Goal: Task Accomplishment & Management: Use online tool/utility

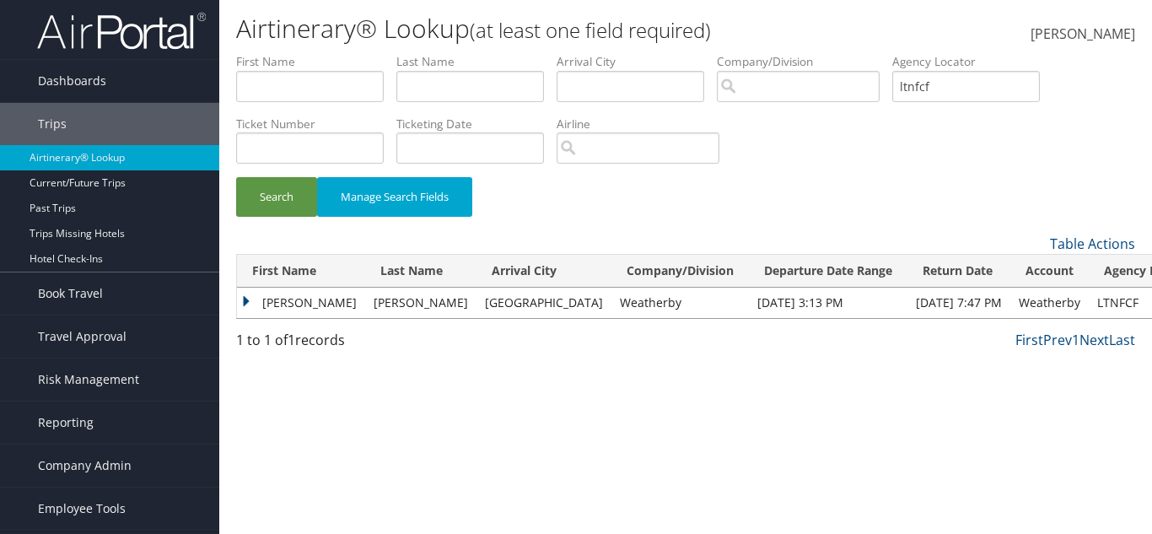
click at [247, 298] on td "Janet" at bounding box center [301, 303] width 128 height 30
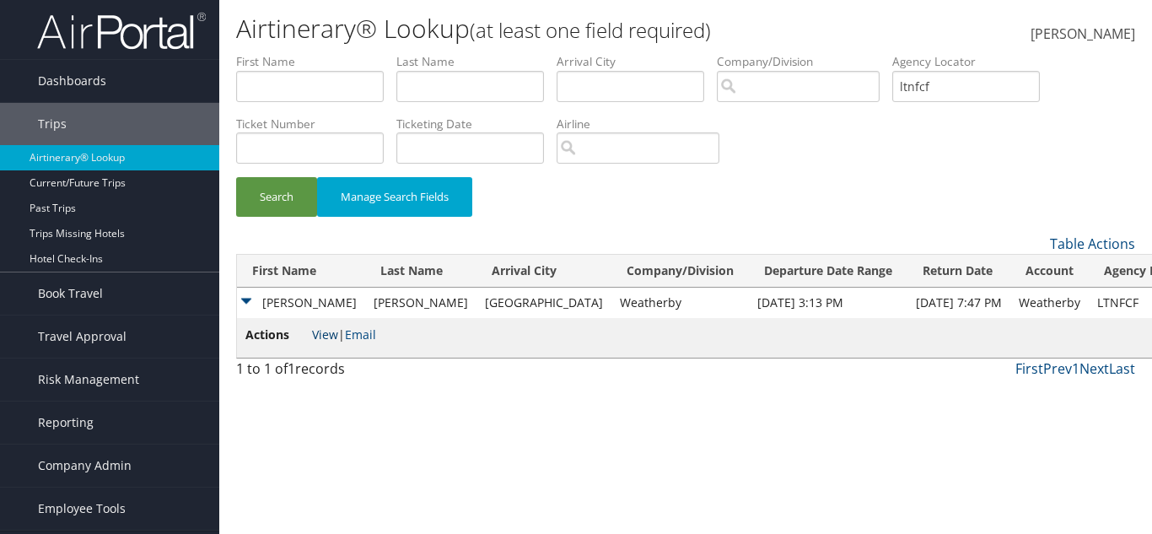
click at [317, 333] on link "View" at bounding box center [325, 334] width 26 height 16
click at [71, 467] on span "Company Admin" at bounding box center [85, 465] width 94 height 42
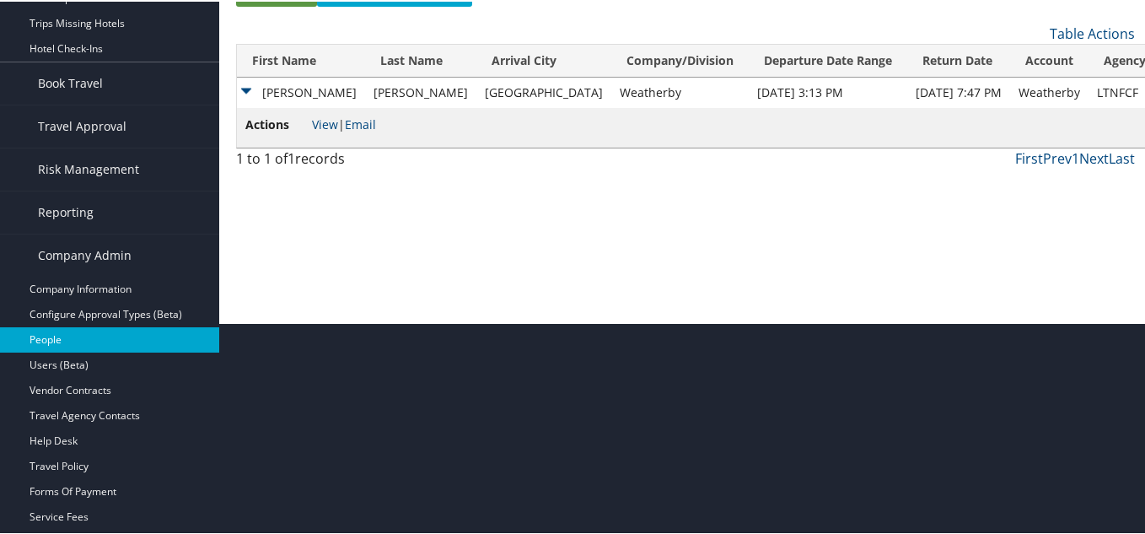
scroll to position [337, 0]
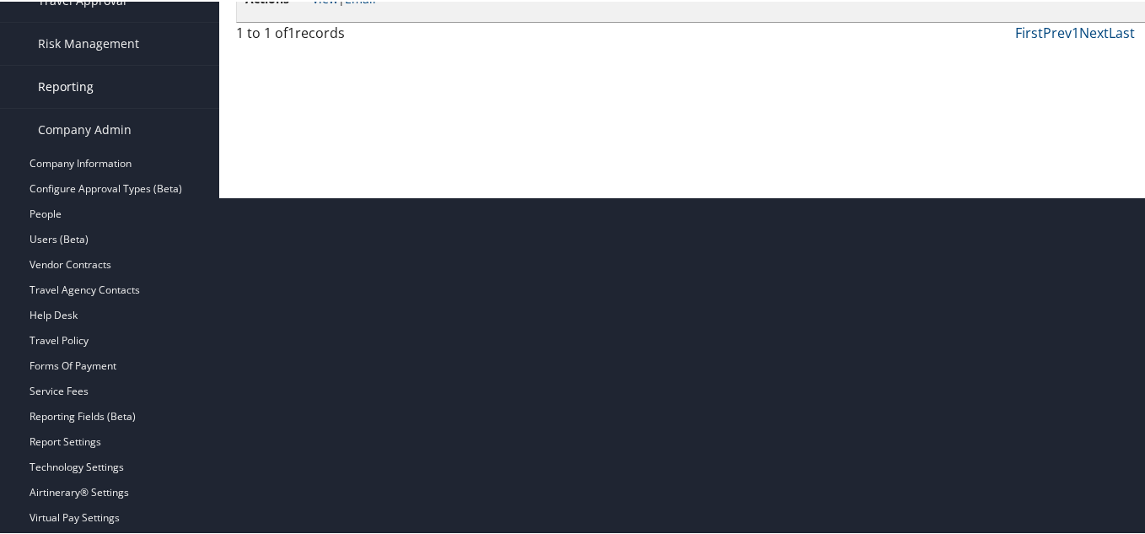
click at [112, 77] on link "Reporting" at bounding box center [109, 85] width 219 height 42
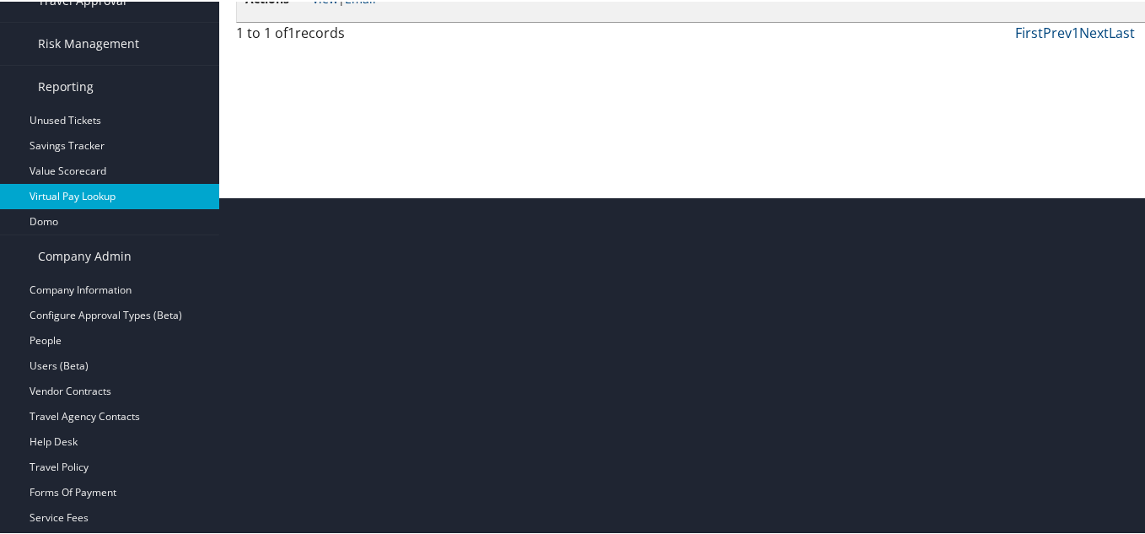
click at [95, 196] on link "Virtual Pay Lookup" at bounding box center [109, 194] width 219 height 25
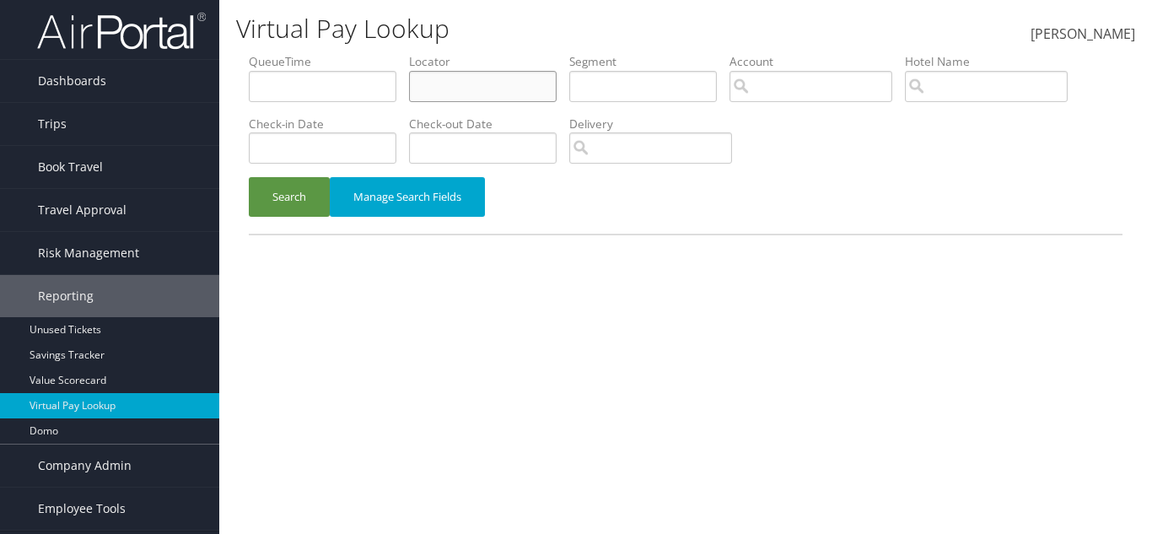
click at [470, 74] on input "text" at bounding box center [483, 86] width 148 height 31
type input "FPWIKO"
click at [249, 177] on button "Search" at bounding box center [289, 197] width 81 height 40
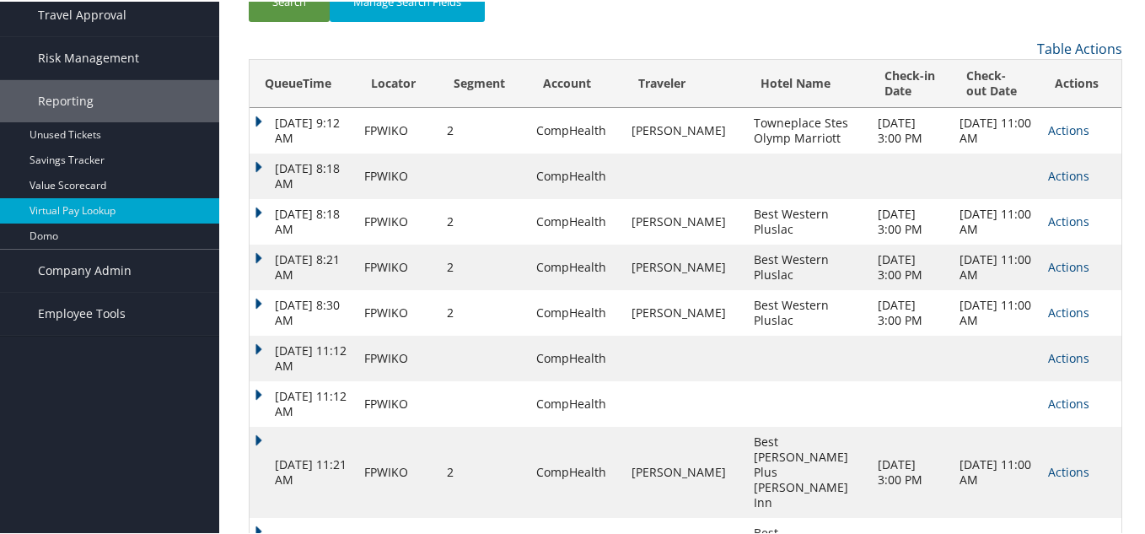
scroll to position [167, 0]
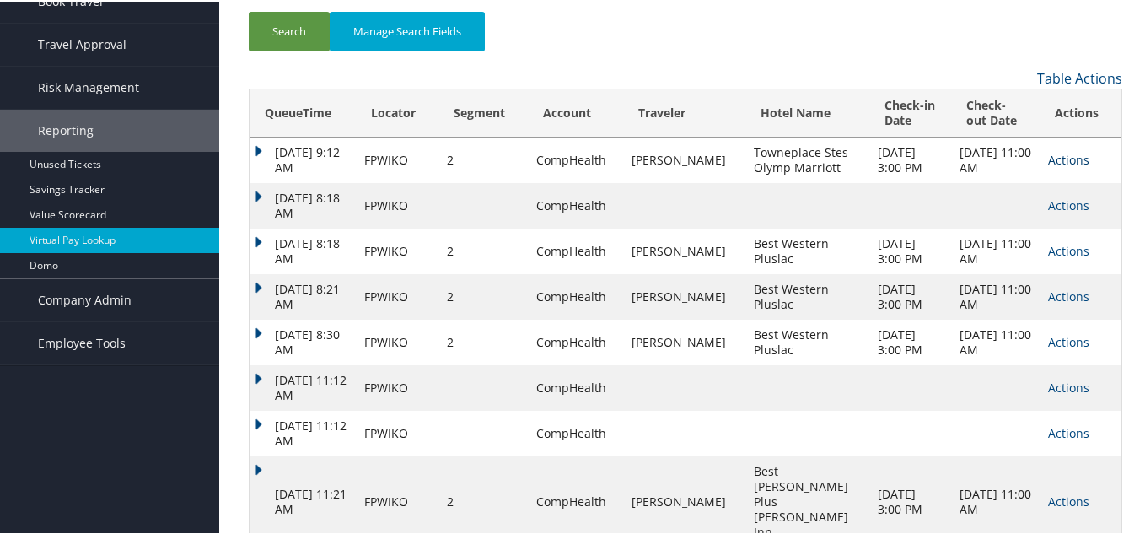
click at [1066, 159] on link "Actions" at bounding box center [1068, 158] width 41 height 16
click at [742, 35] on div "Search Manage Search Fields" at bounding box center [685, 38] width 899 height 56
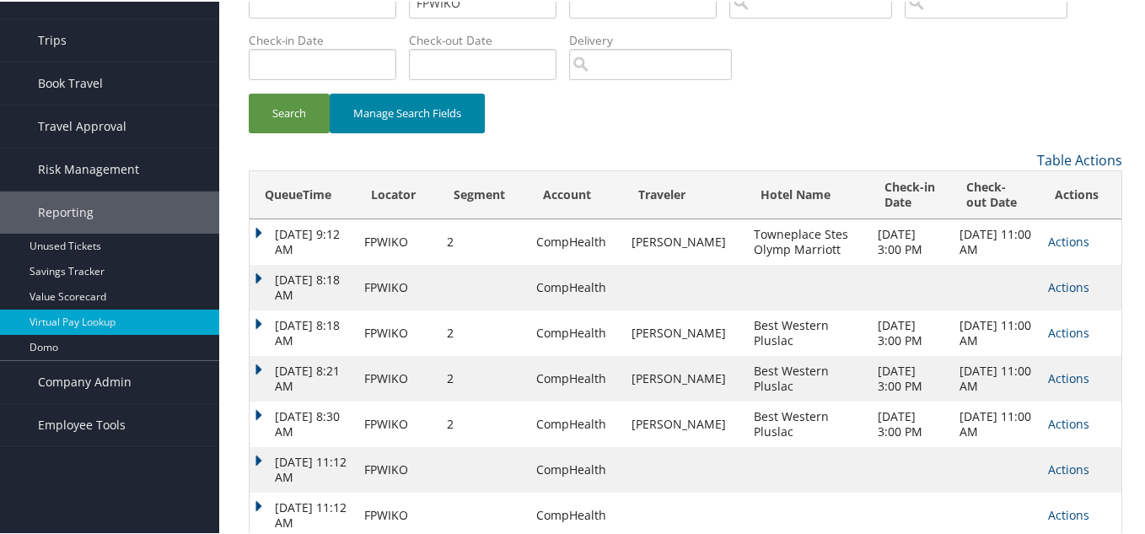
scroll to position [0, 0]
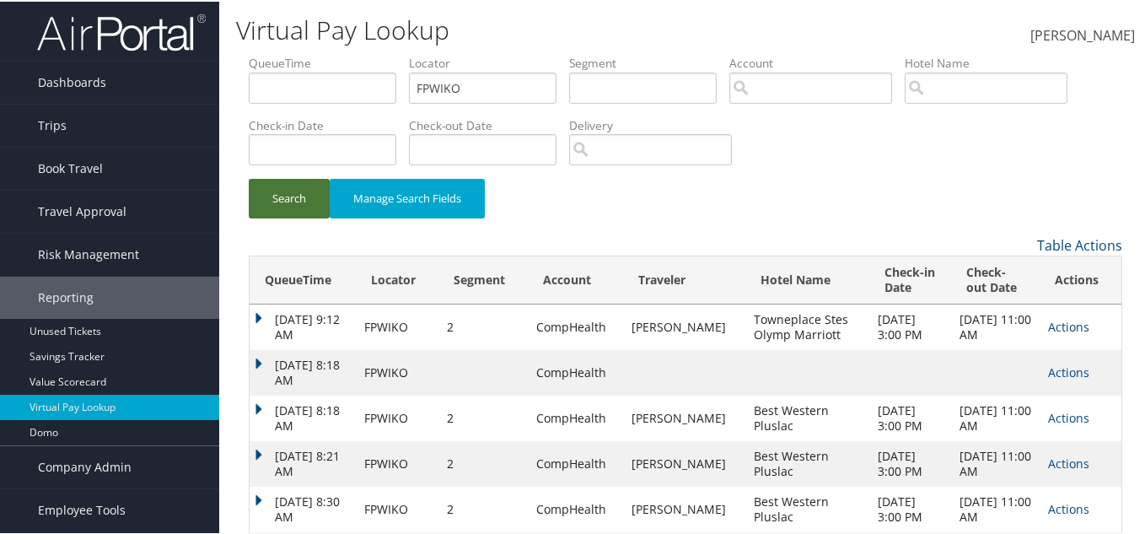
click at [311, 184] on button "Search" at bounding box center [289, 197] width 81 height 40
click at [307, 191] on button "Search" at bounding box center [289, 197] width 81 height 40
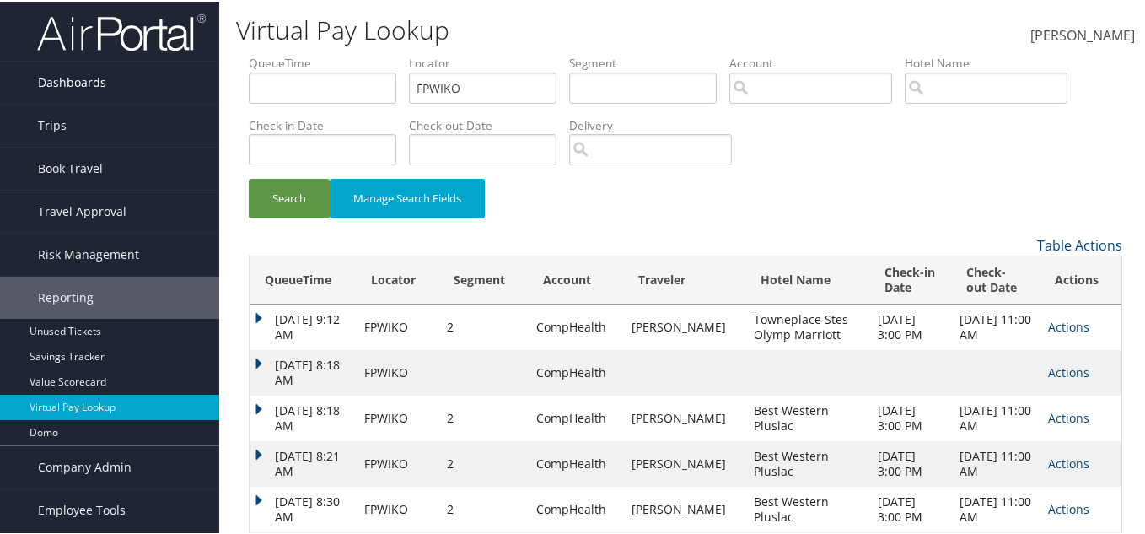
click at [133, 69] on link "Dashboards" at bounding box center [109, 81] width 219 height 42
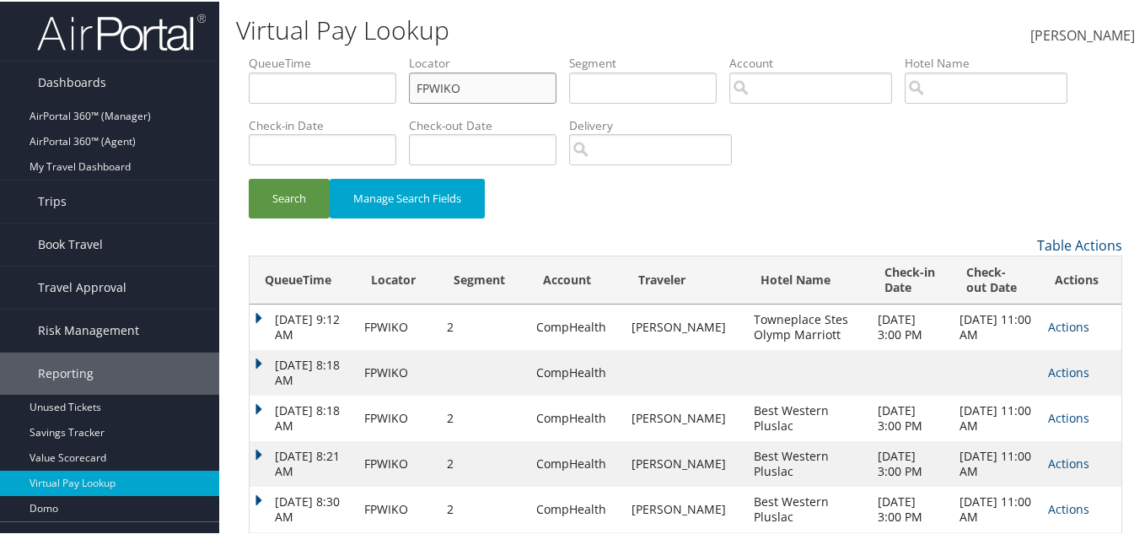
click at [465, 80] on input "FPWIKO" at bounding box center [483, 86] width 148 height 31
click at [465, 81] on input "FPWIKO" at bounding box center [483, 86] width 148 height 31
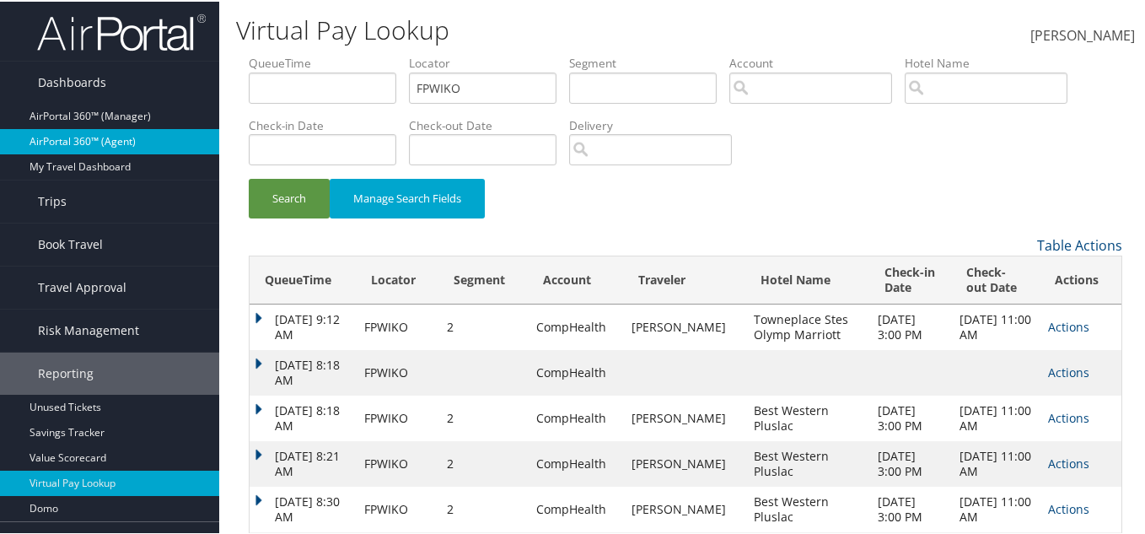
click at [138, 133] on link "AirPortal 360™ (Agent)" at bounding box center [109, 139] width 219 height 25
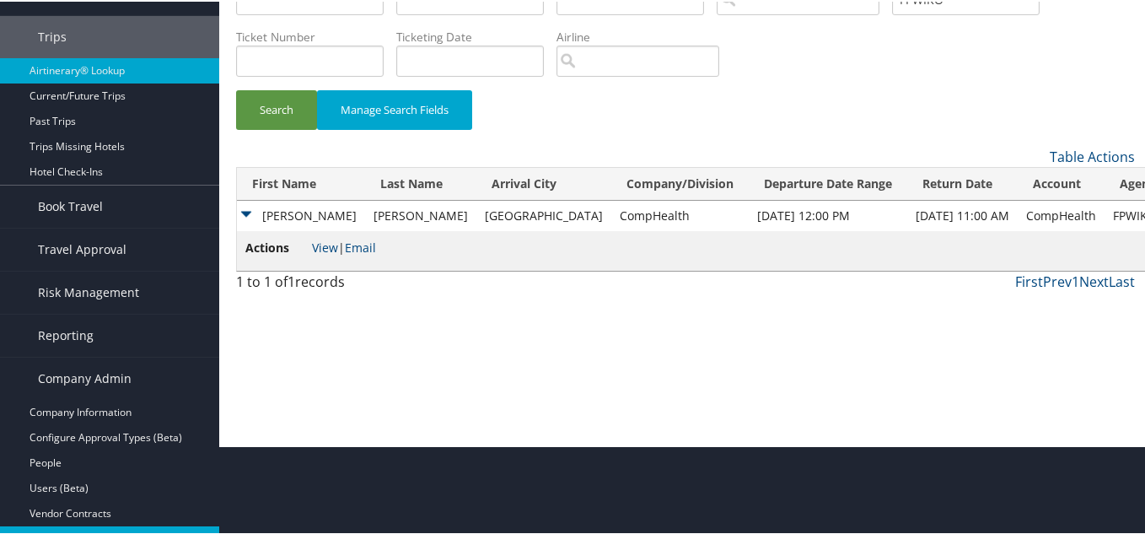
scroll to position [169, 0]
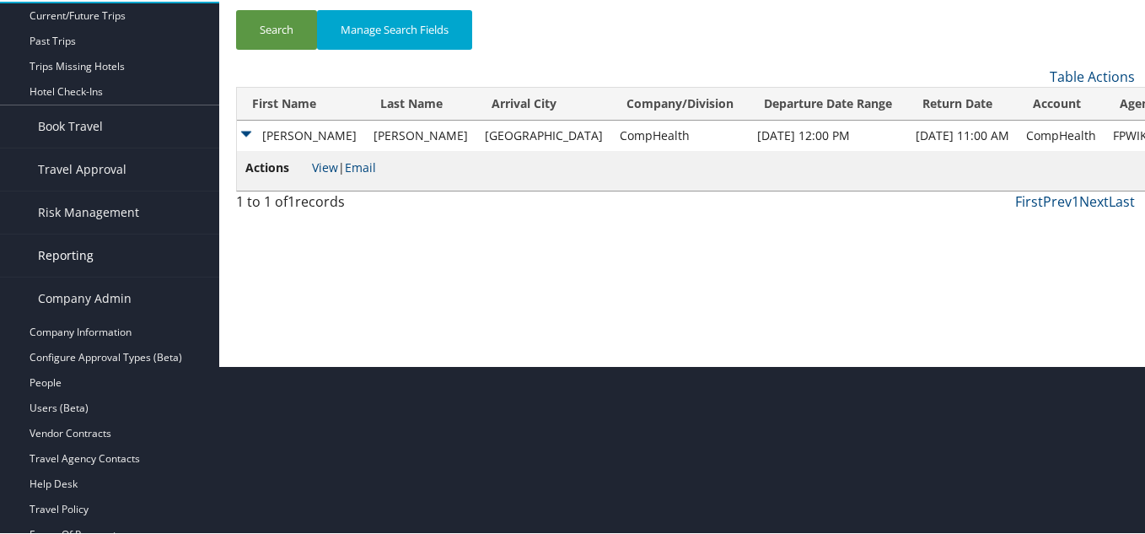
click at [111, 265] on link "Reporting" at bounding box center [109, 254] width 219 height 42
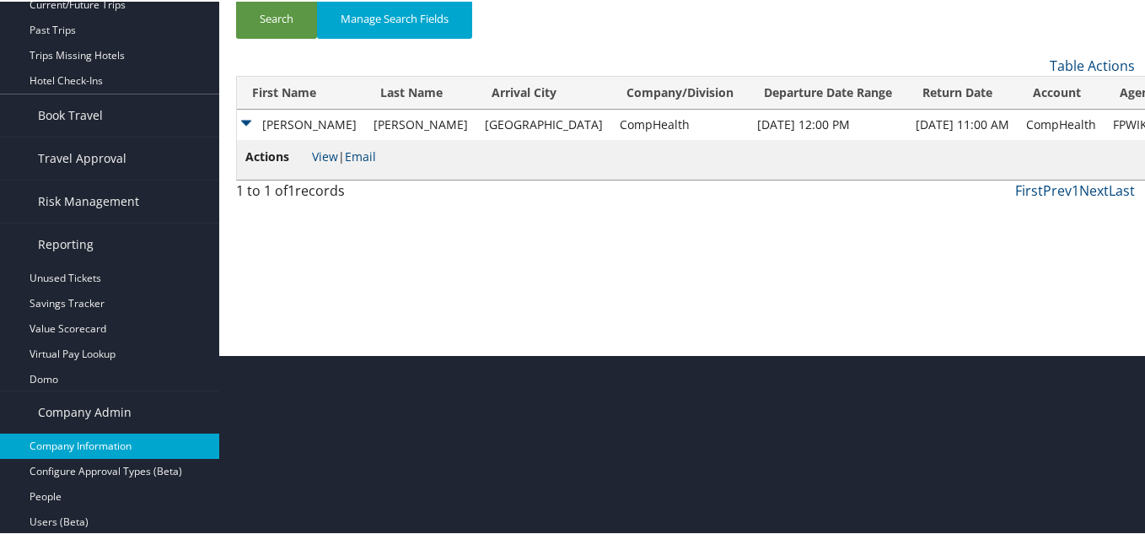
scroll to position [253, 0]
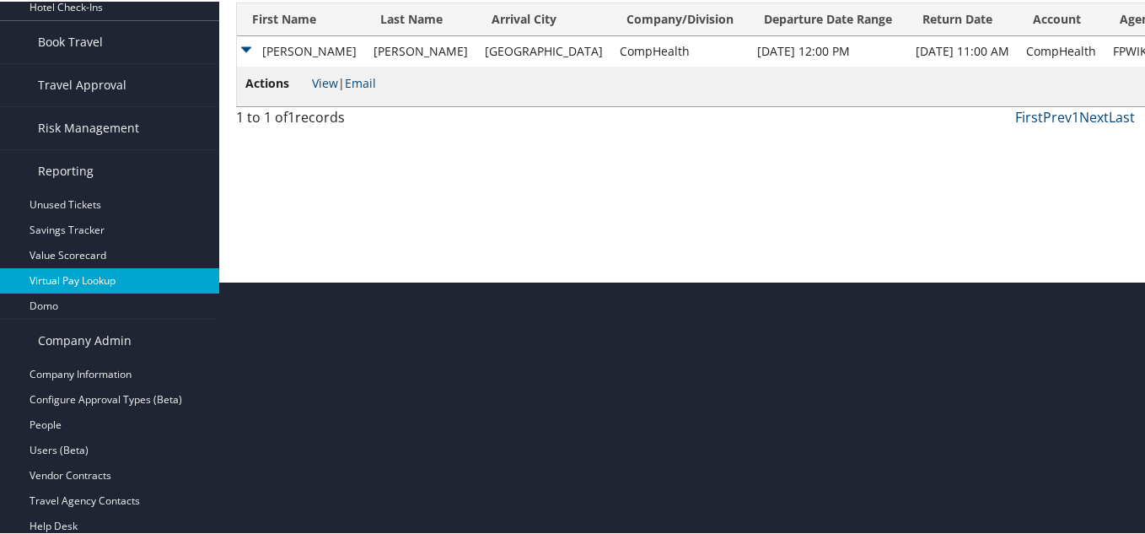
click at [78, 288] on link "Virtual Pay Lookup" at bounding box center [109, 278] width 219 height 25
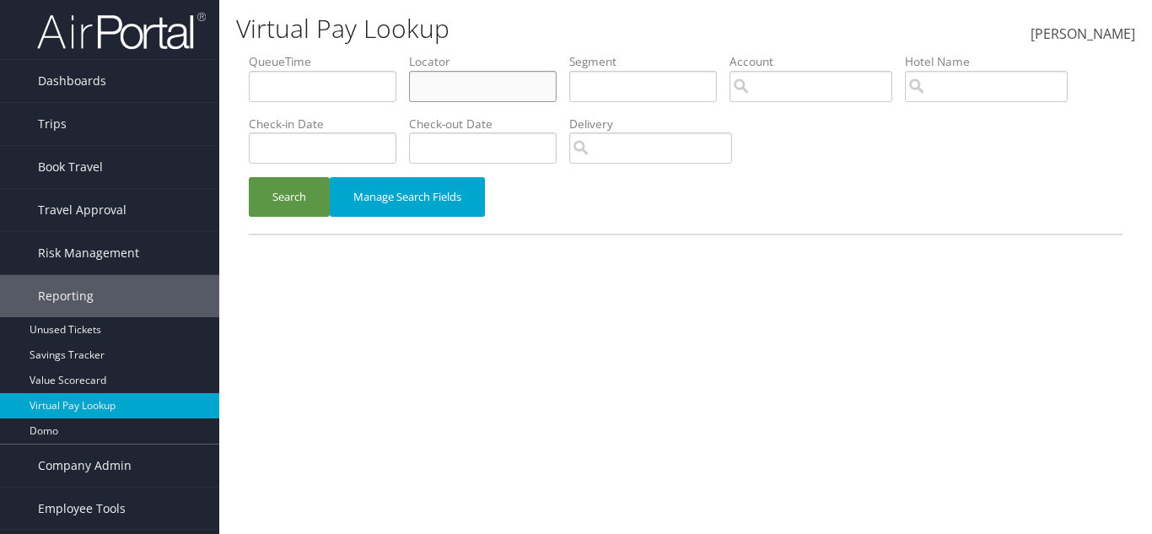
click at [527, 92] on input "text" at bounding box center [483, 86] width 148 height 31
paste input "IT IS CHEAPEST+"
type input "IT IS CHEAPEST+"
drag, startPoint x: 539, startPoint y: 84, endPoint x: 251, endPoint y: 115, distance: 289.1
click at [251, 53] on ul "QueueTime Locator IT IS CHEAPEST+ Segment Account Traveler Hotel Name Check-in …" at bounding box center [685, 53] width 873 height 0
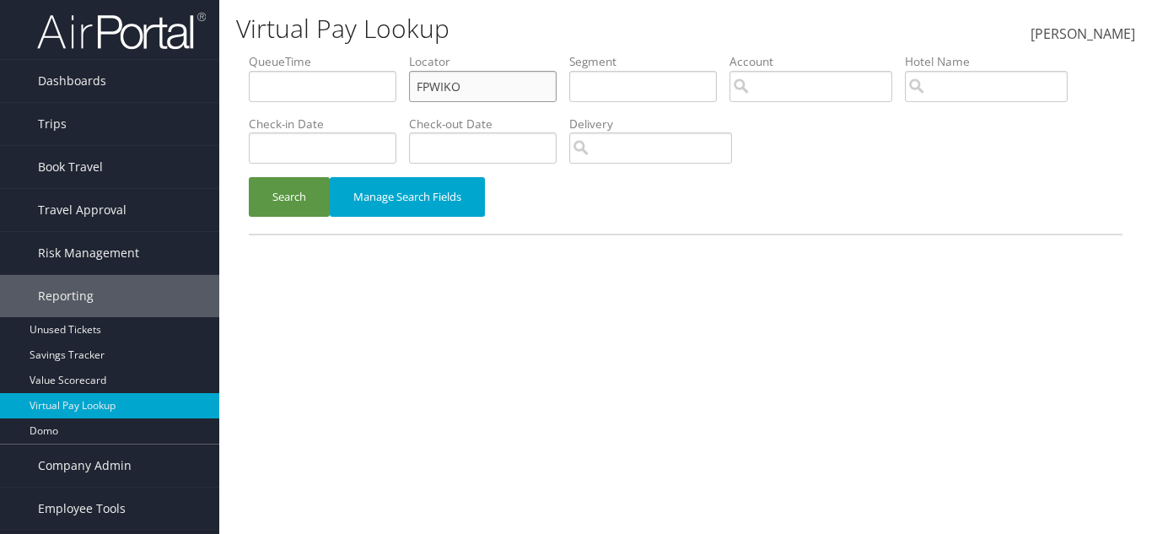
type input "FPWIKO"
click at [249, 177] on button "Search" at bounding box center [289, 197] width 81 height 40
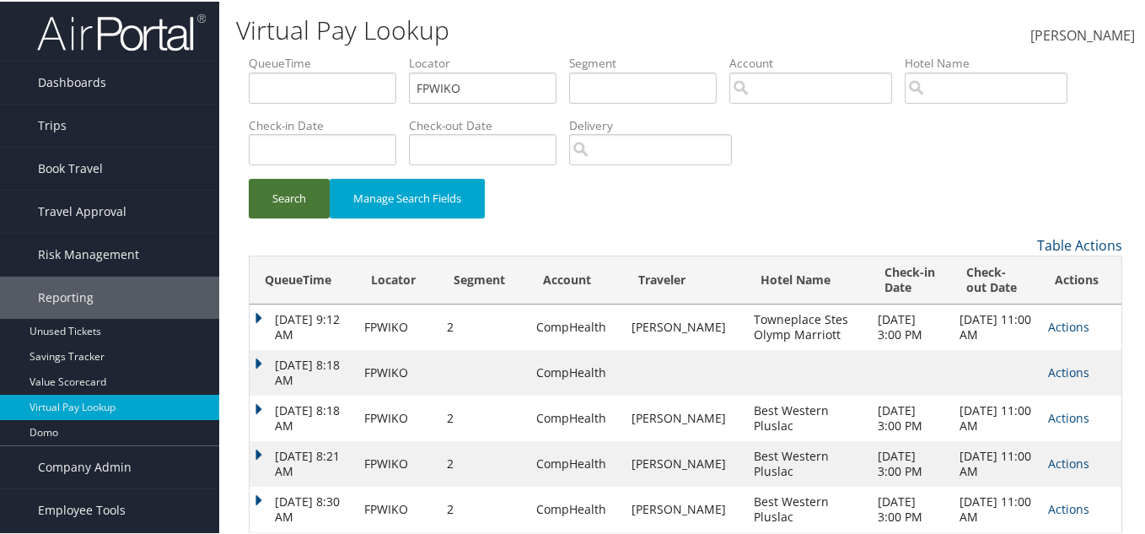
click at [273, 187] on button "Search" at bounding box center [289, 197] width 81 height 40
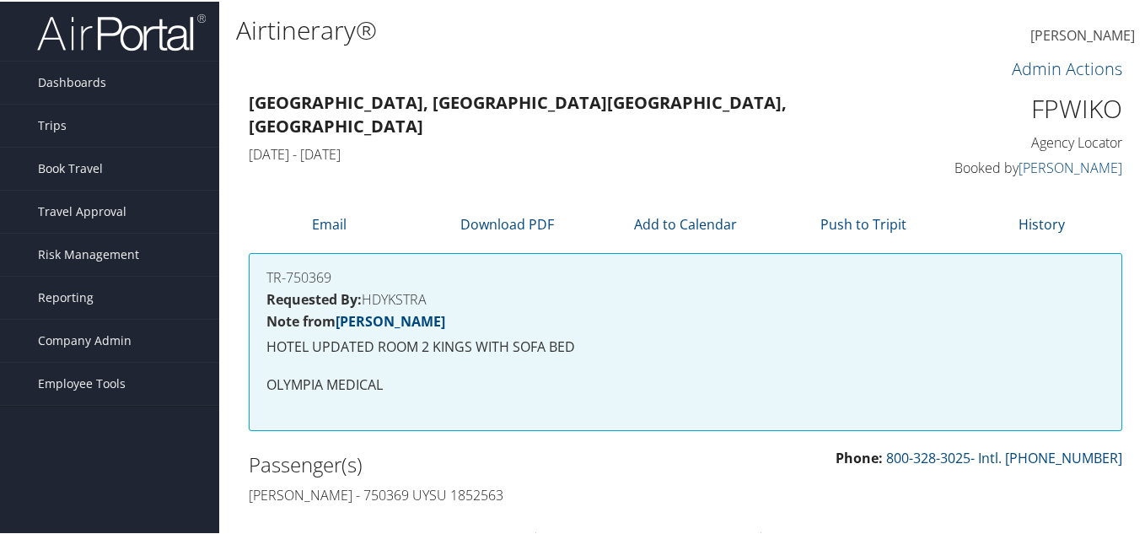
click at [1016, 104] on h1 "FPWIKO" at bounding box center [1023, 106] width 200 height 35
copy h1 "FPWIKO"
click at [73, 73] on span "Dashboards" at bounding box center [72, 81] width 68 height 42
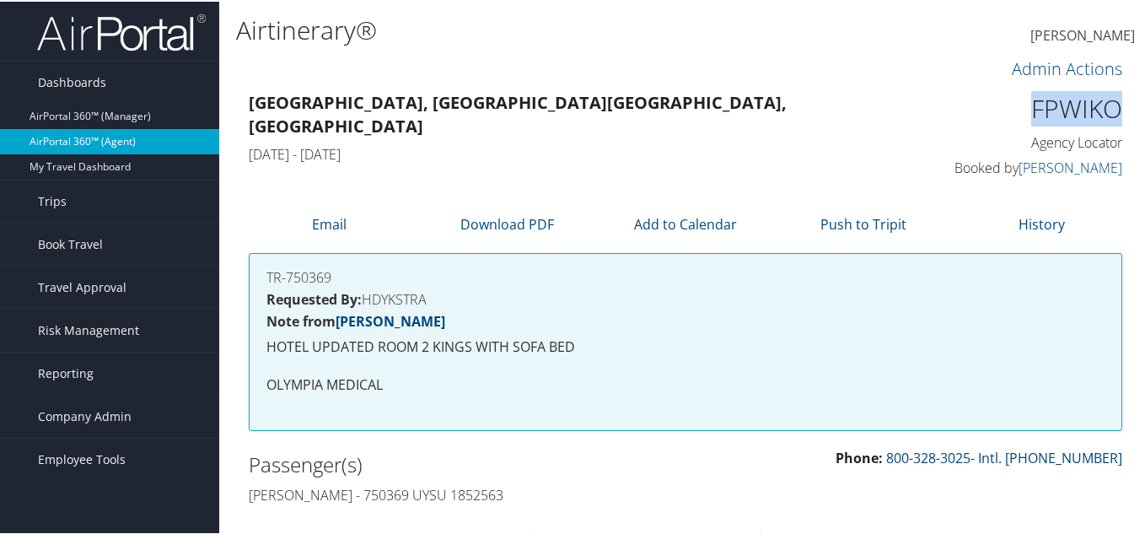
click at [90, 140] on link "AirPortal 360™ (Agent)" at bounding box center [109, 139] width 219 height 25
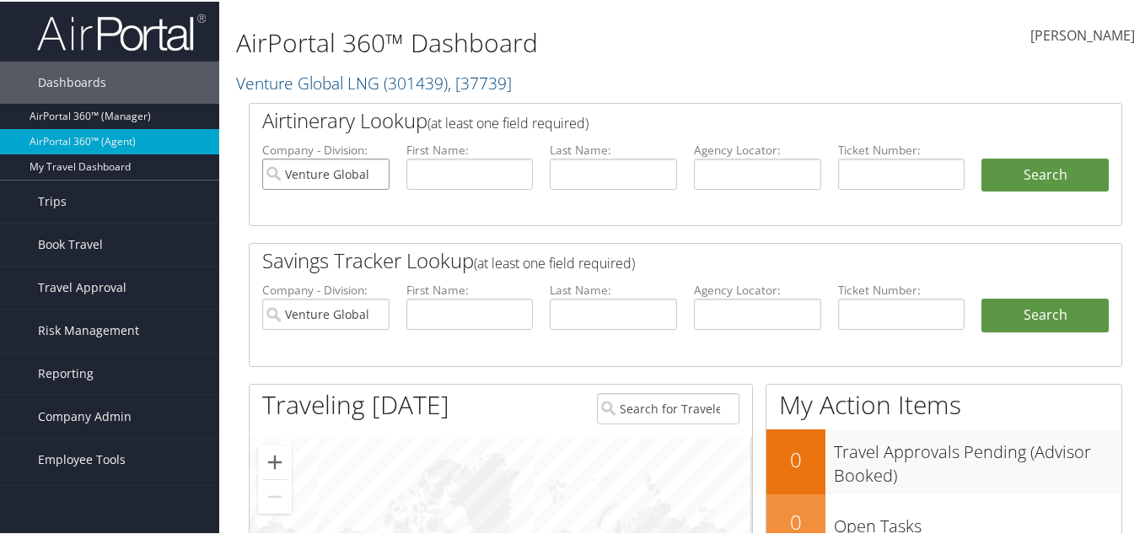
click at [370, 177] on input "Venture Global LNG" at bounding box center [325, 172] width 127 height 31
paste input "FPWIKO"
type input "FPWIKO"
click at [1043, 169] on button "Search" at bounding box center [1044, 174] width 127 height 34
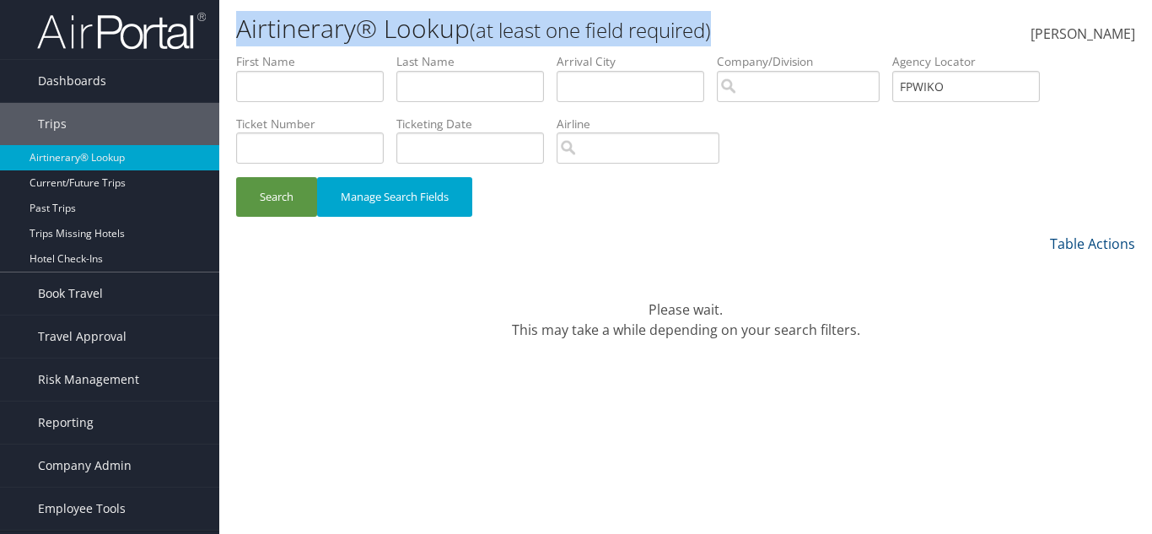
click at [537, 28] on div "Airtinerary® Lookup (at least one field required) Elzobia Smith Elzobia Smith M…" at bounding box center [685, 26] width 933 height 53
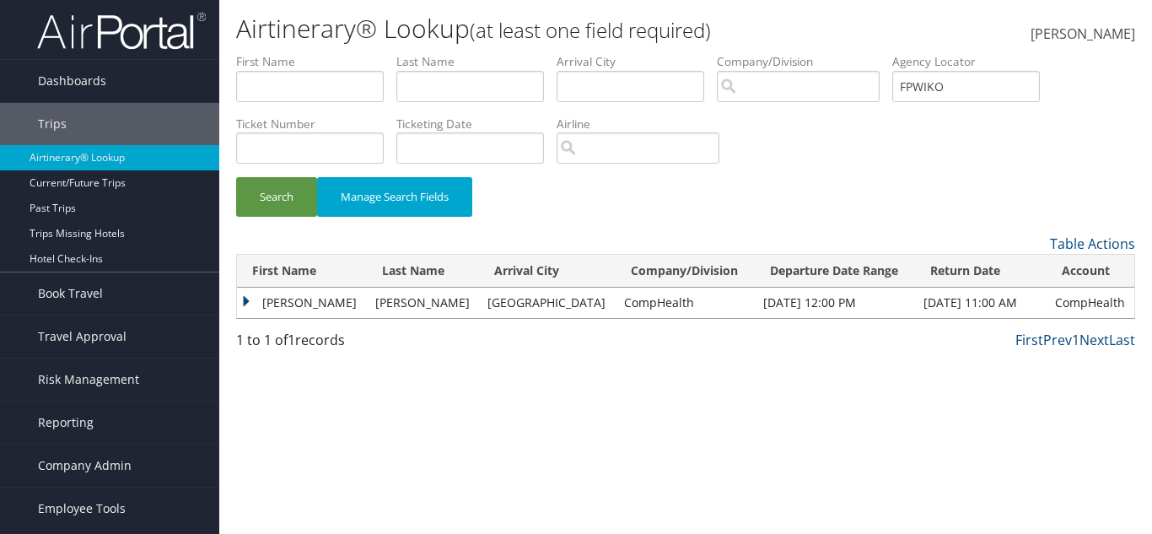
click at [250, 297] on td "[PERSON_NAME]" at bounding box center [302, 303] width 130 height 30
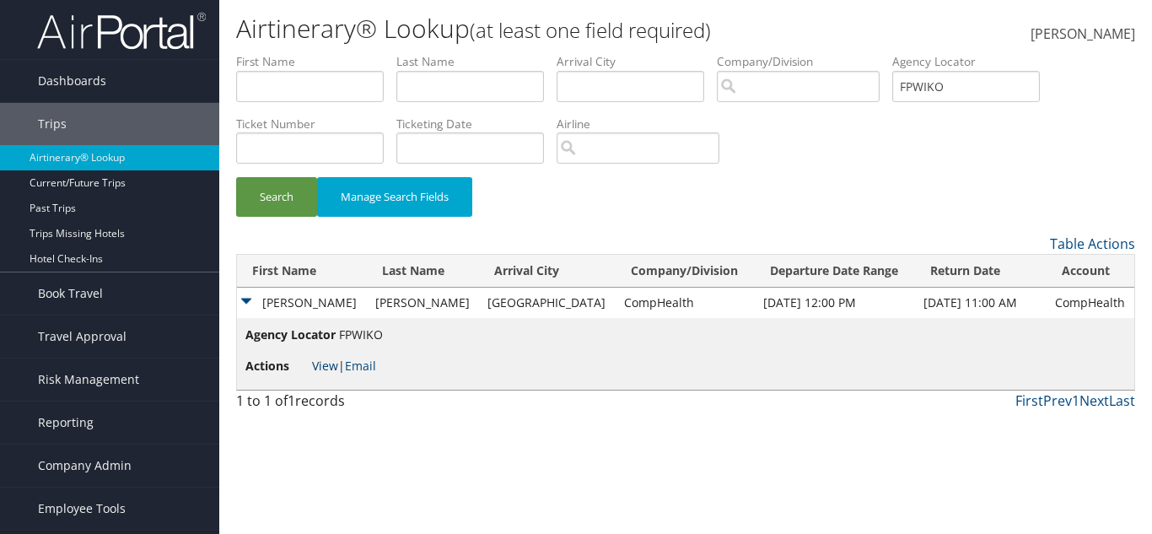
drag, startPoint x: 344, startPoint y: 368, endPoint x: 333, endPoint y: 368, distance: 11.0
click at [334, 368] on span "View | Email" at bounding box center [344, 365] width 64 height 16
click at [330, 367] on link "View" at bounding box center [325, 365] width 26 height 16
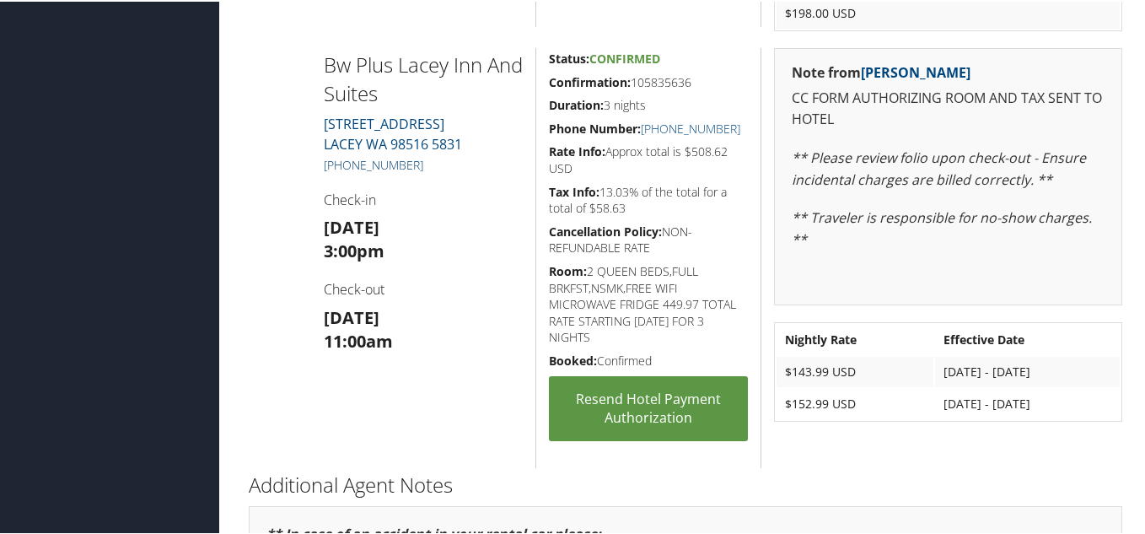
scroll to position [1686, 0]
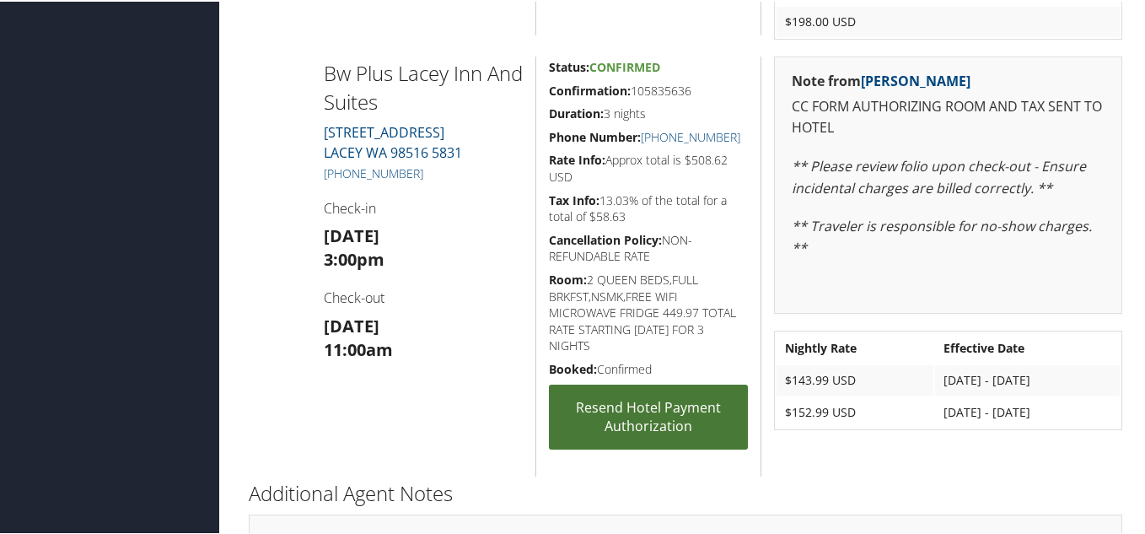
click at [628, 404] on link "Resend Hotel Payment Authorization" at bounding box center [648, 415] width 199 height 65
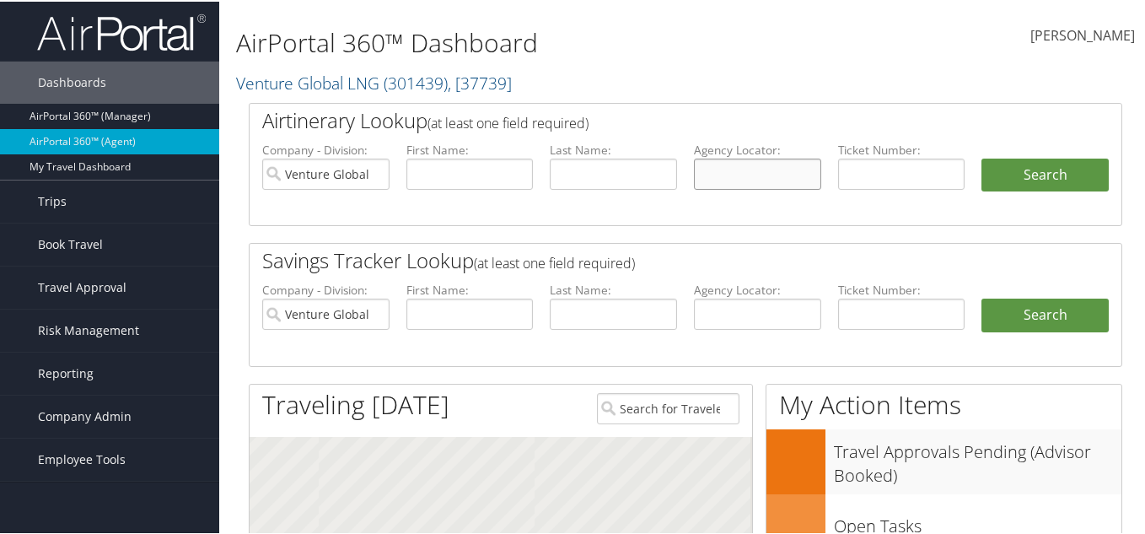
click at [711, 167] on input "text" at bounding box center [757, 172] width 127 height 31
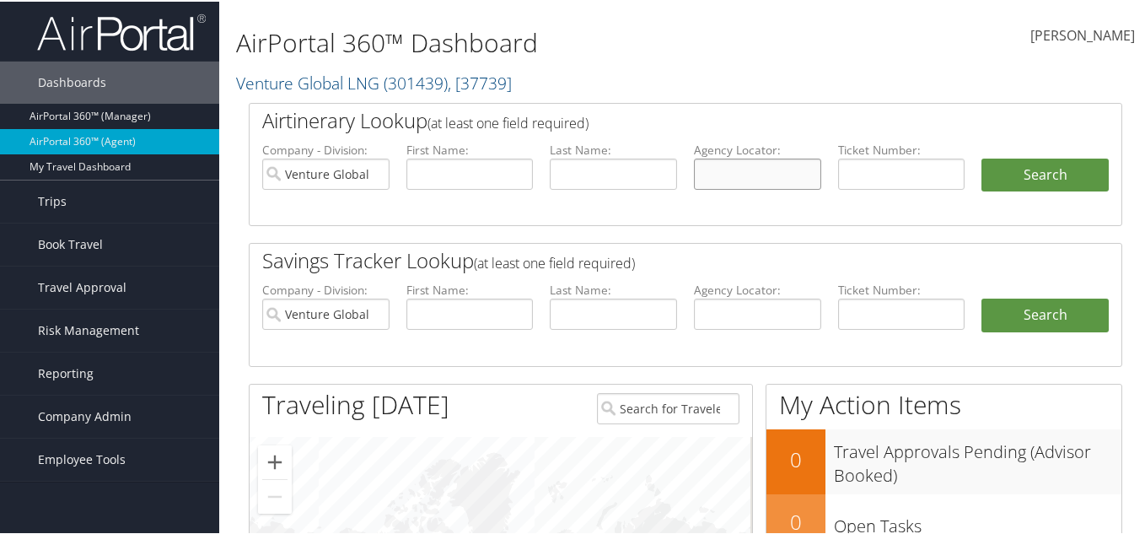
paste input "FPWIKO"
type input "FPWIKO"
click at [375, 183] on input "Venture Global LNG" at bounding box center [325, 172] width 127 height 31
click at [1032, 173] on button "Search" at bounding box center [1044, 174] width 127 height 34
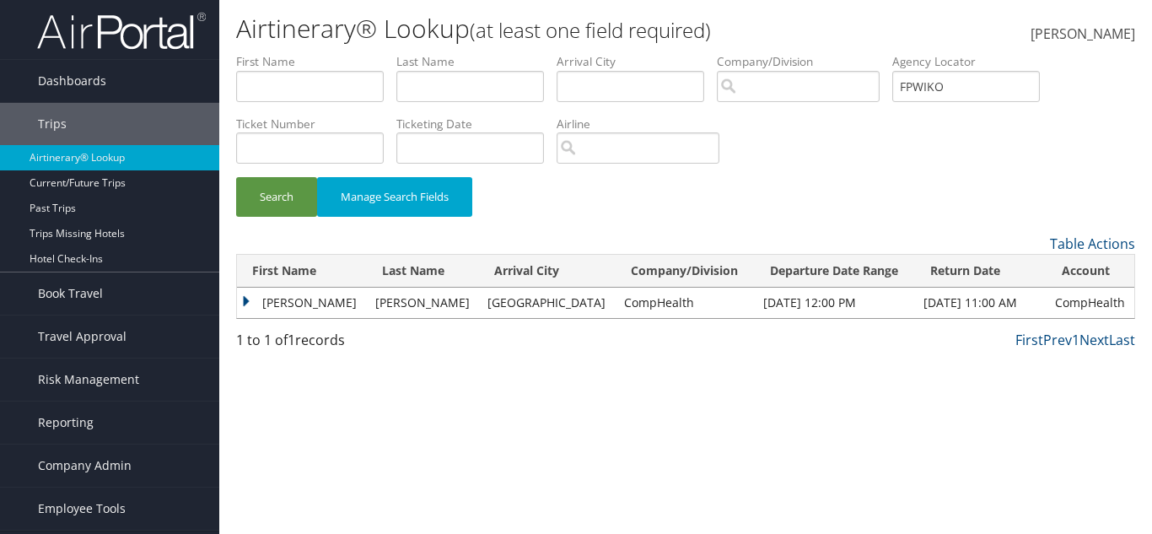
click at [242, 294] on td "[PERSON_NAME]" at bounding box center [302, 303] width 130 height 30
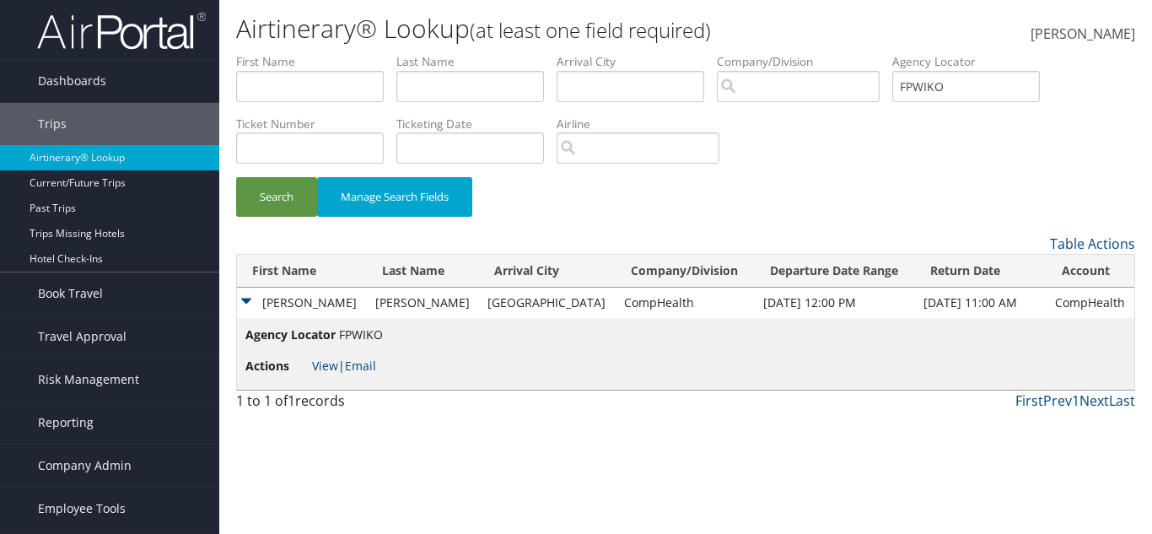
click at [317, 371] on li "Actions View | Email" at bounding box center [313, 366] width 137 height 30
click at [329, 364] on link "View" at bounding box center [325, 365] width 26 height 16
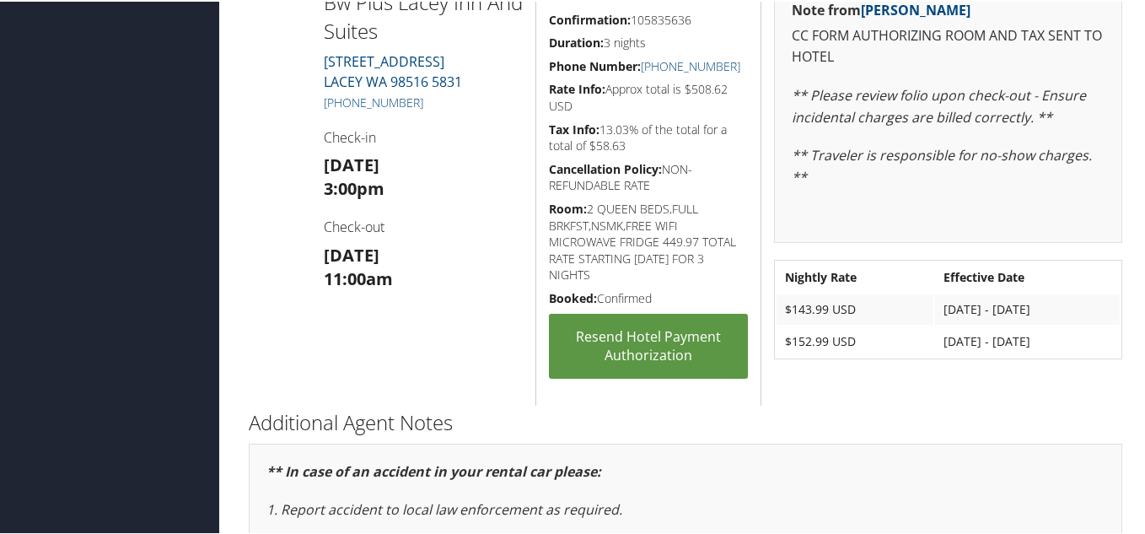
scroll to position [1771, 0]
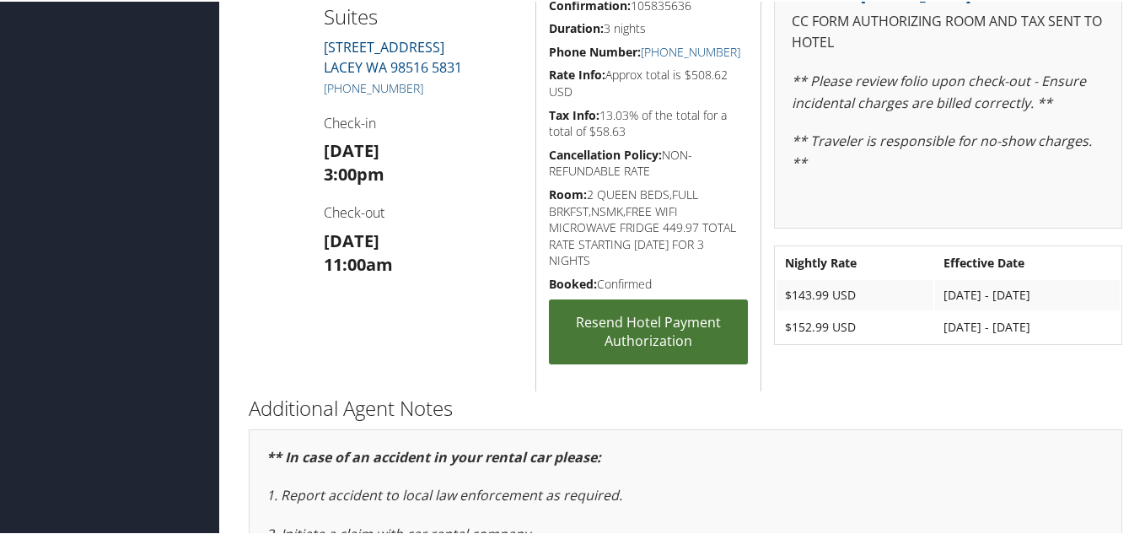
click at [629, 323] on link "Resend Hotel Payment Authorization" at bounding box center [648, 330] width 199 height 65
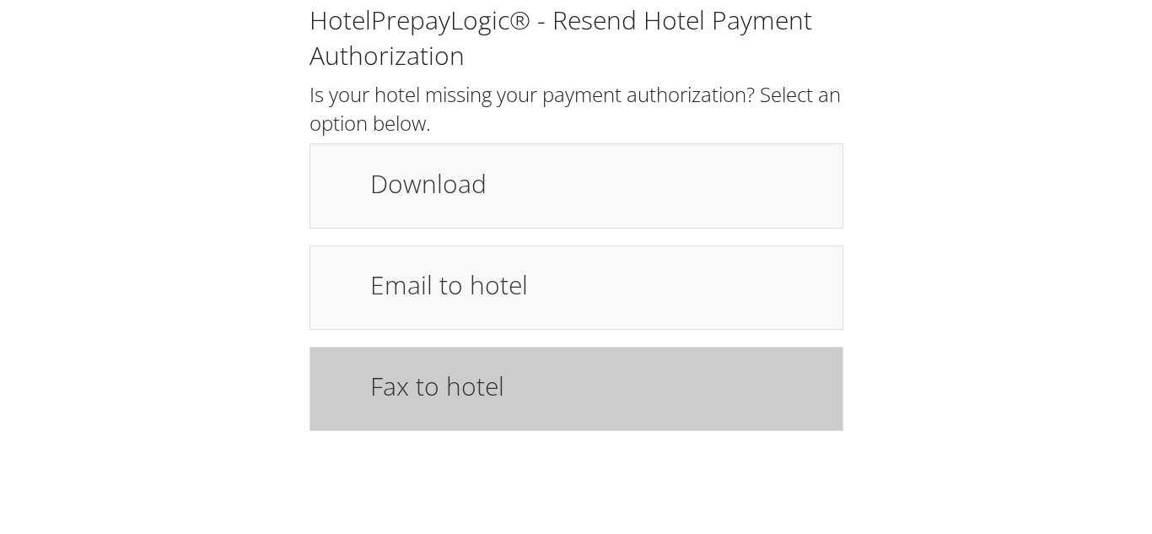
click at [614, 368] on h1 "Fax to hotel" at bounding box center [597, 386] width 454 height 38
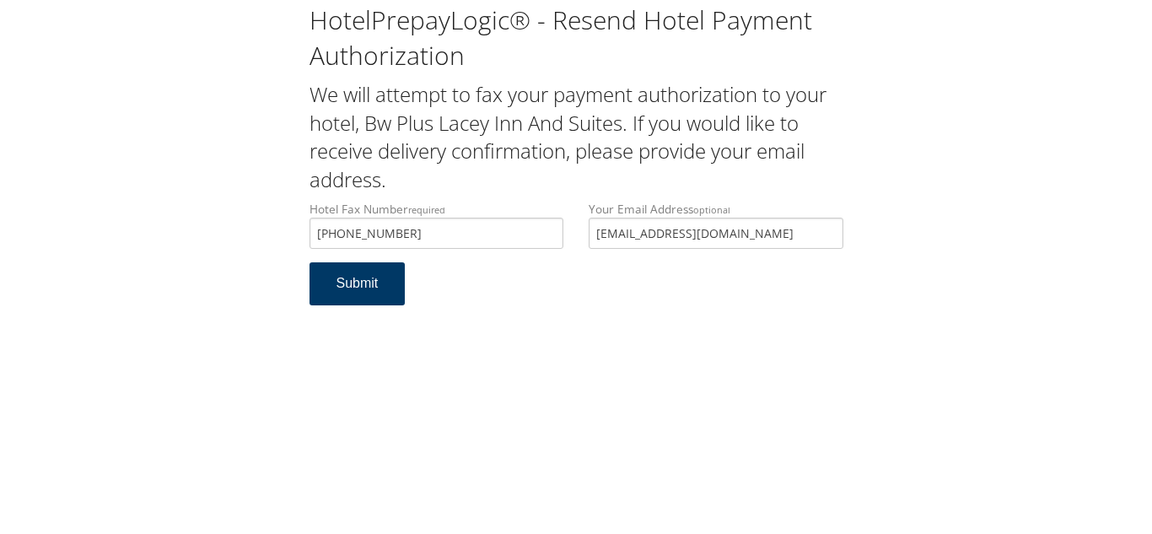
click at [365, 289] on button "Submit" at bounding box center [357, 283] width 96 height 43
